Goal: Task Accomplishment & Management: Use online tool/utility

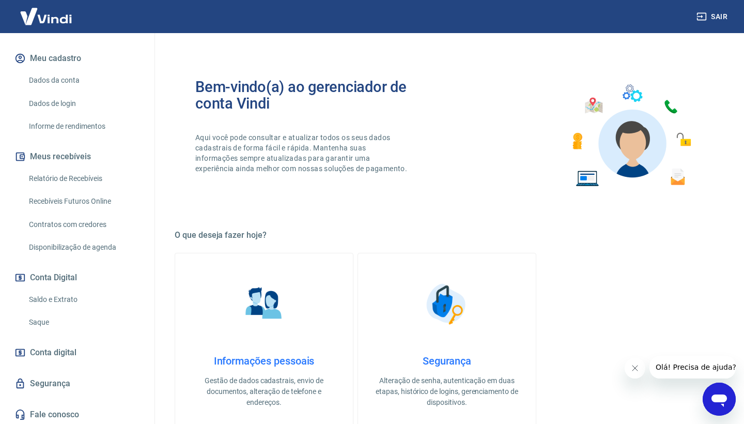
scroll to position [124, 0]
click at [50, 321] on link "Saque" at bounding box center [83, 322] width 117 height 21
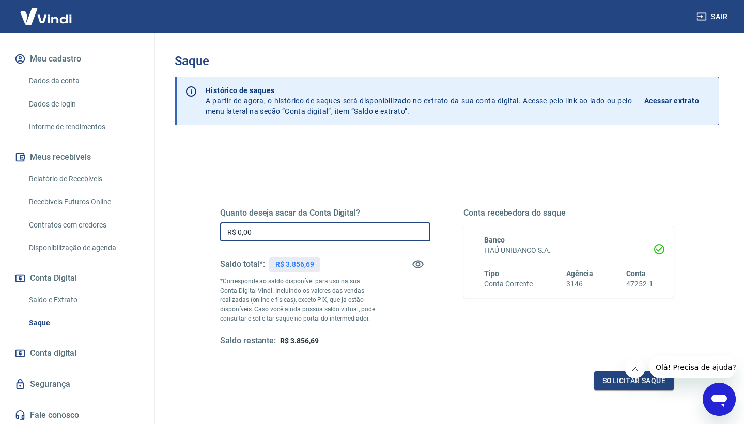
click at [255, 233] on input "R$ 0,00" at bounding box center [325, 231] width 210 height 19
type input "R$ 3.000,00"
click at [623, 379] on button "Solicitar saque" at bounding box center [634, 380] width 80 height 19
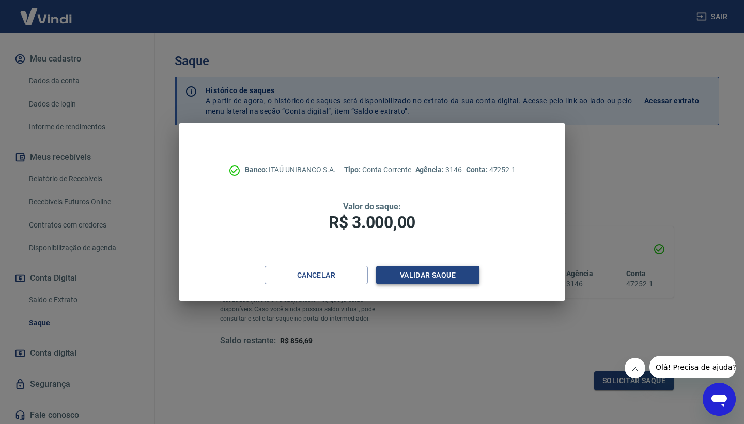
click at [417, 271] on button "Validar saque" at bounding box center [427, 275] width 103 height 19
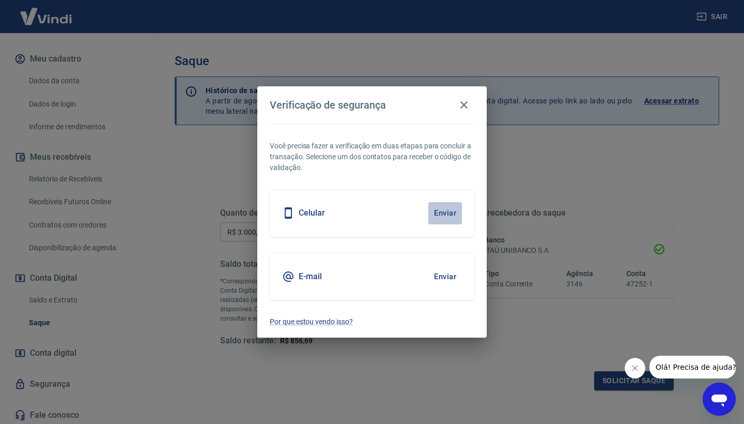
click at [454, 213] on button "Enviar" at bounding box center [445, 213] width 34 height 22
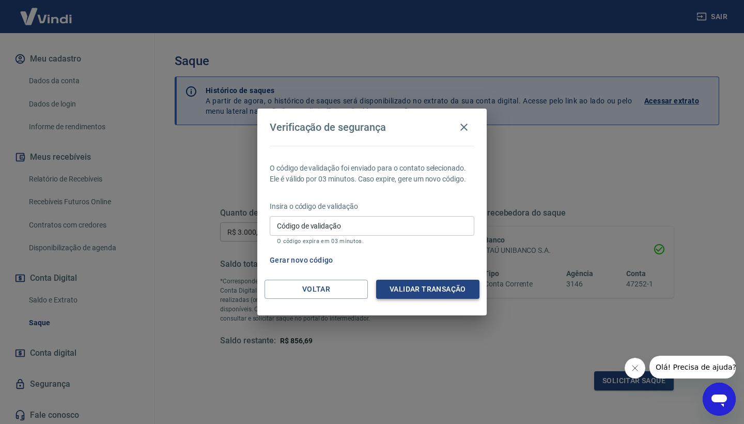
click at [403, 289] on button "Validar transação" at bounding box center [427, 288] width 103 height 19
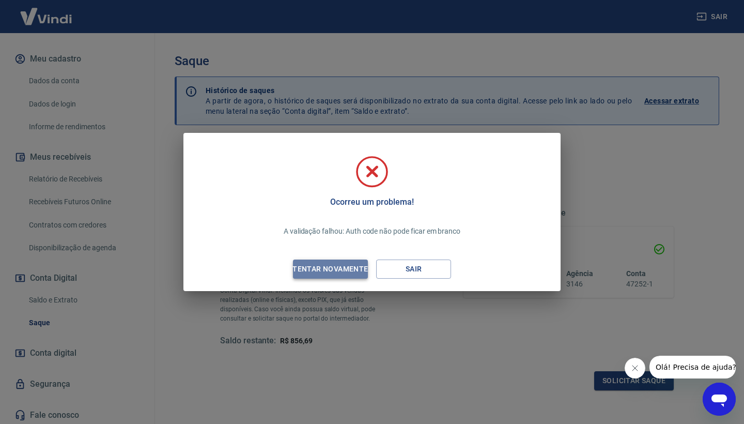
click at [314, 269] on div "Tentar novamente" at bounding box center [330, 268] width 100 height 13
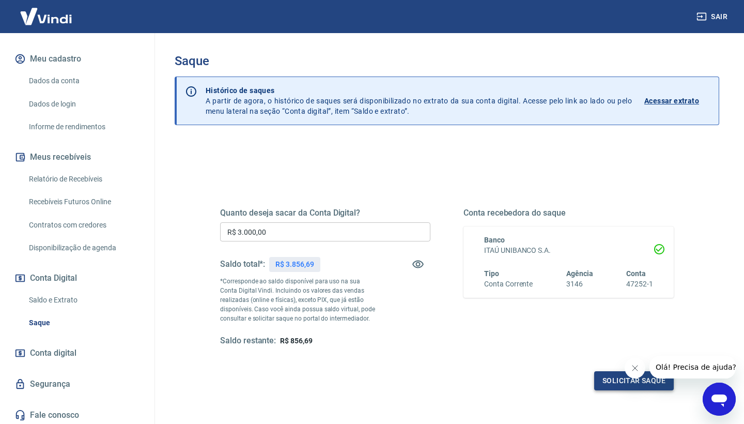
click at [625, 381] on button "Solicitar saque" at bounding box center [634, 380] width 80 height 19
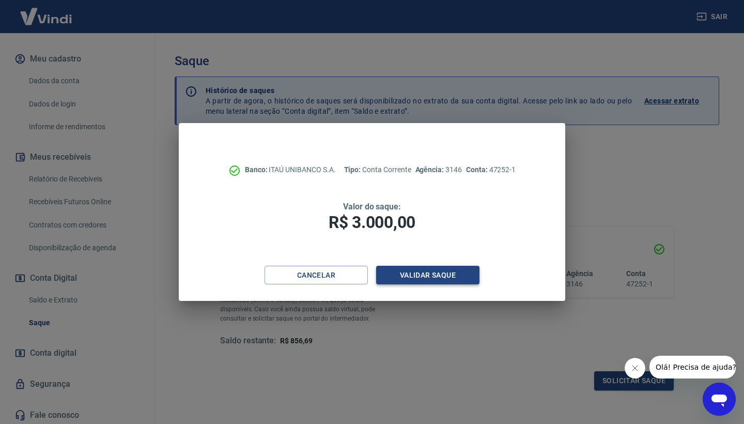
click at [408, 278] on button "Validar saque" at bounding box center [427, 275] width 103 height 19
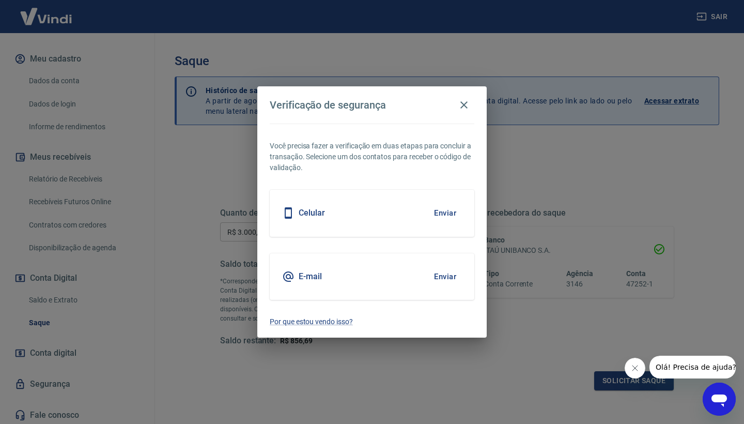
click at [448, 214] on button "Enviar" at bounding box center [445, 213] width 34 height 22
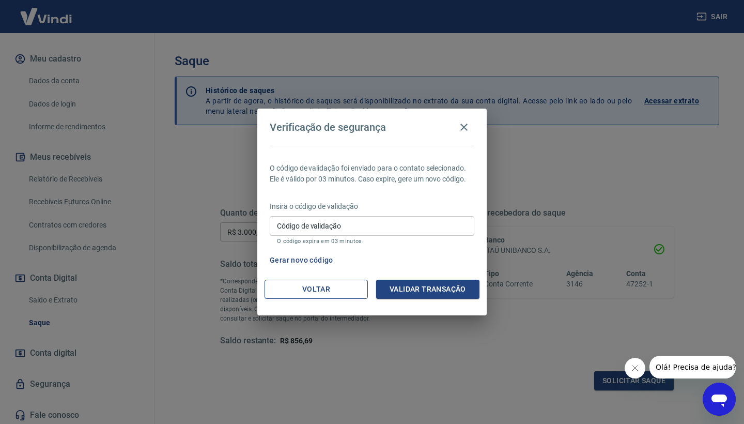
click at [321, 283] on button "Voltar" at bounding box center [315, 288] width 103 height 19
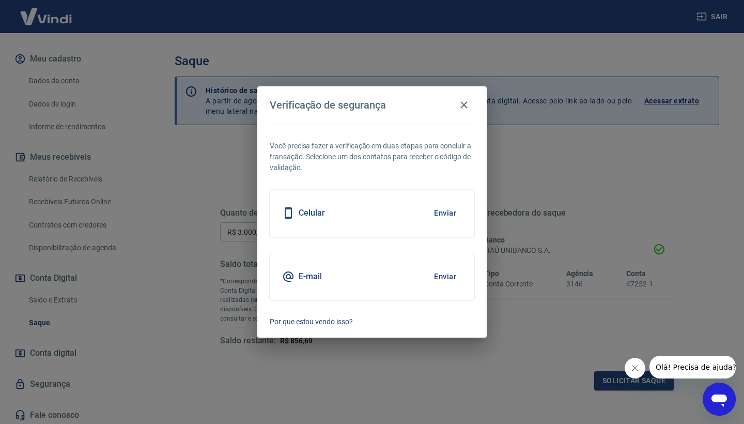
click at [444, 280] on button "Enviar" at bounding box center [445, 277] width 34 height 22
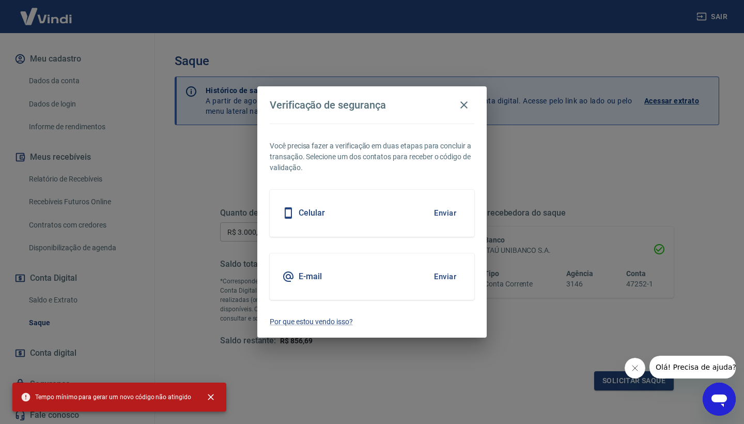
click at [437, 212] on button "Enviar" at bounding box center [445, 213] width 34 height 22
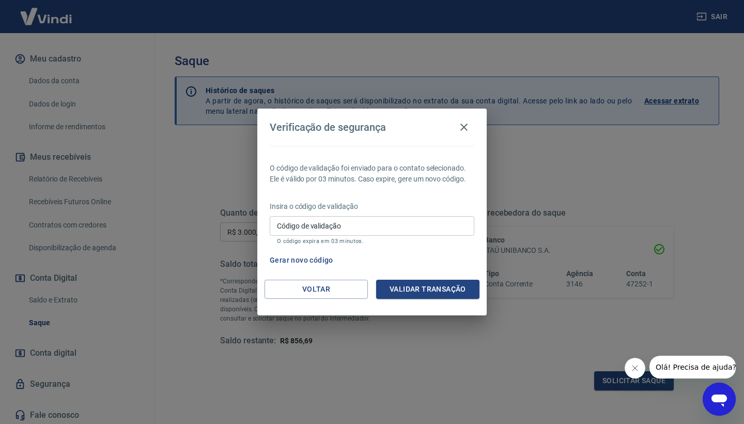
click at [382, 230] on input "Código de validação" at bounding box center [372, 225] width 205 height 19
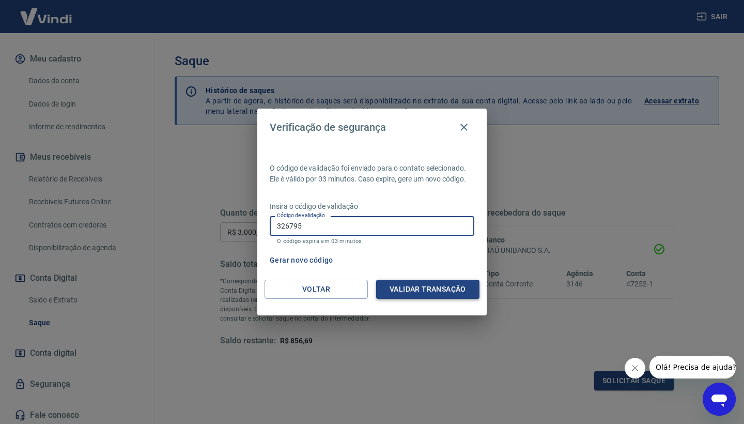
type input "326795"
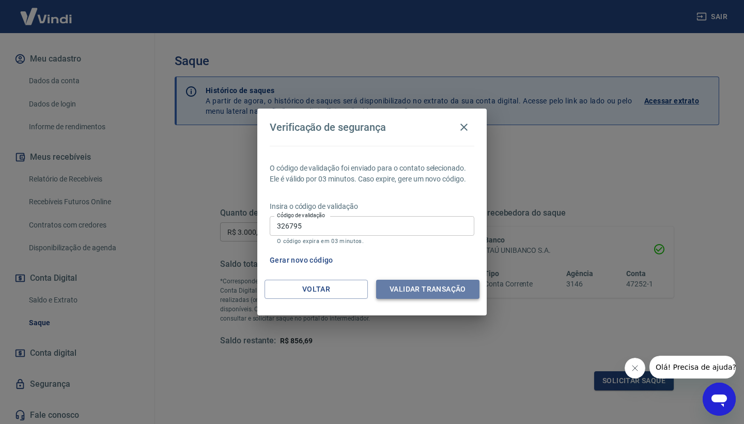
click at [457, 292] on button "Validar transação" at bounding box center [427, 288] width 103 height 19
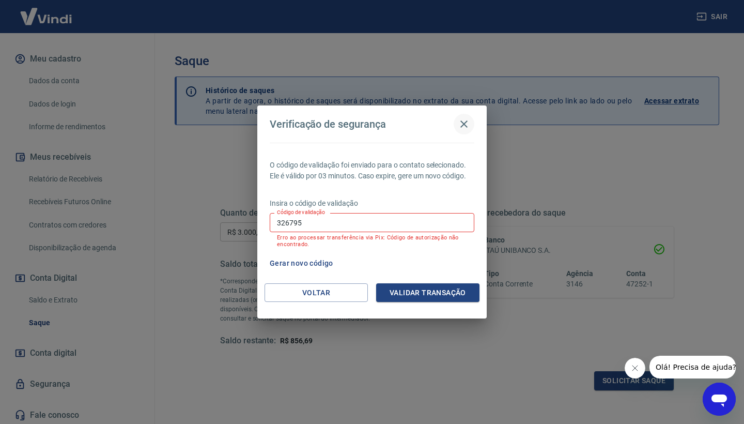
click at [462, 121] on icon "button" at bounding box center [464, 124] width 12 height 12
